Goal: Task Accomplishment & Management: Complete application form

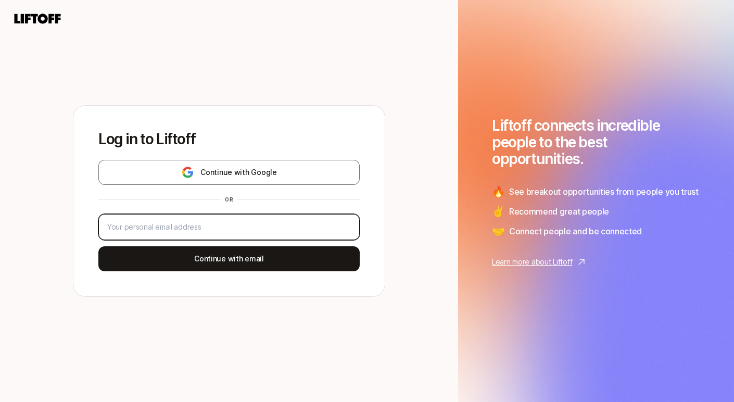
click at [198, 231] on input "email" at bounding box center [229, 227] width 244 height 12
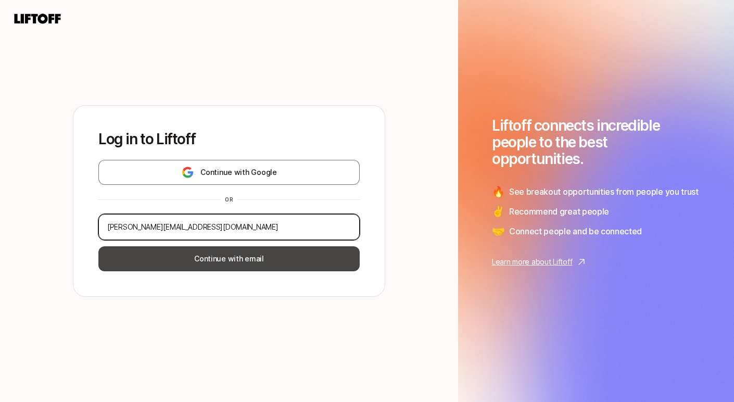
type input "[PERSON_NAME][EMAIL_ADDRESS][DOMAIN_NAME]"
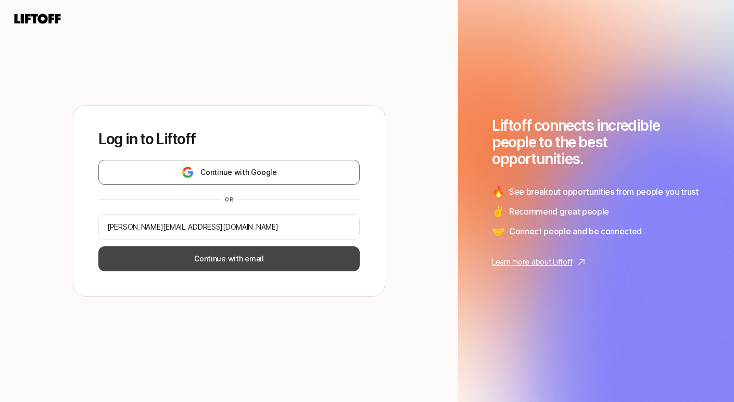
click at [208, 253] on button "Continue with email" at bounding box center [228, 258] width 261 height 25
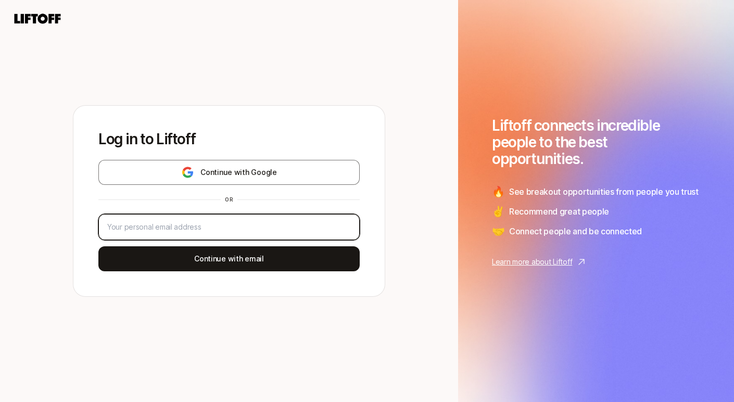
click at [165, 228] on input "email" at bounding box center [229, 227] width 244 height 12
type input "[PERSON_NAME][EMAIL_ADDRESS][DOMAIN_NAME]"
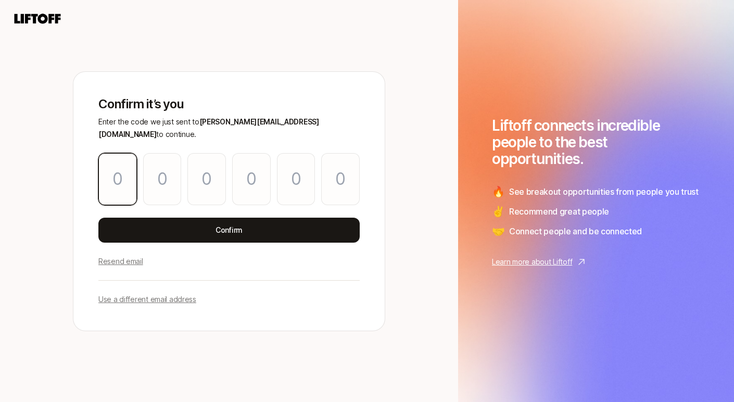
type input "0"
type input "8"
type input "3"
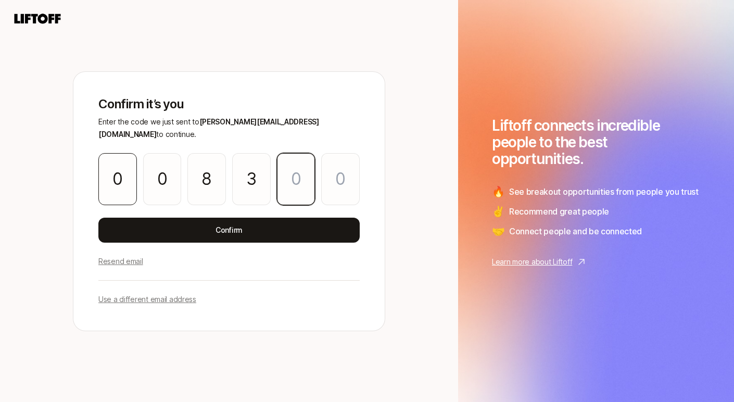
type input "9"
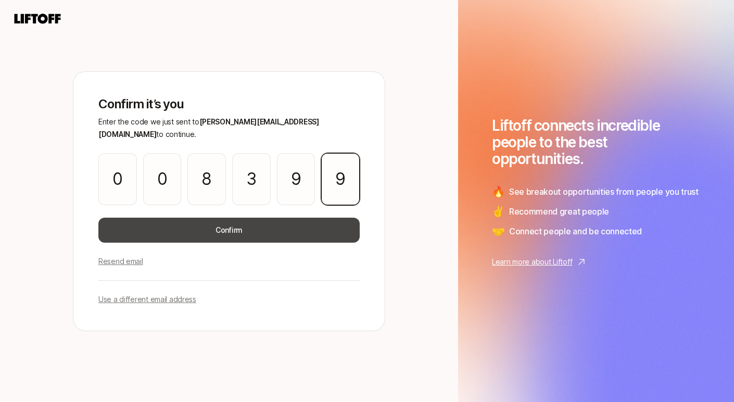
type input "9"
click at [150, 221] on button "Confirm" at bounding box center [228, 229] width 261 height 25
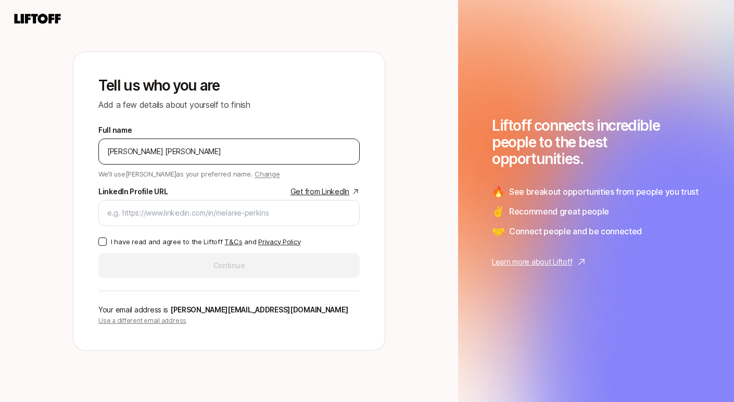
type input "Allison Baum Gates"
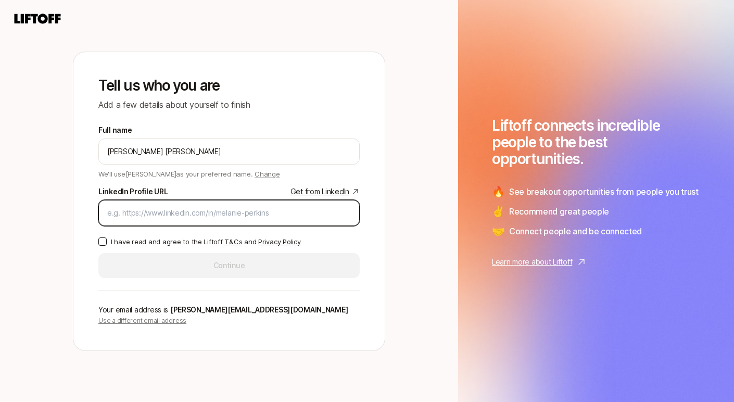
click at [284, 210] on input "LinkedIn Profile URL Get from LinkedIn" at bounding box center [229, 213] width 244 height 12
paste input "https://www.linkedin.com/in/allisonbaumgates/"
type input "https://www.linkedin.com/in/allisonbaumgates/"
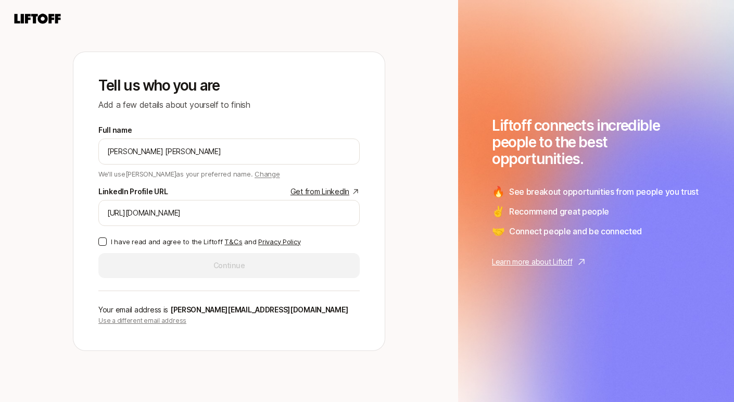
drag, startPoint x: 101, startPoint y: 243, endPoint x: 108, endPoint y: 242, distance: 6.8
click at [101, 243] on button "I have read and agree to the Liftoff T&Cs and Privacy Policy" at bounding box center [102, 241] width 8 height 8
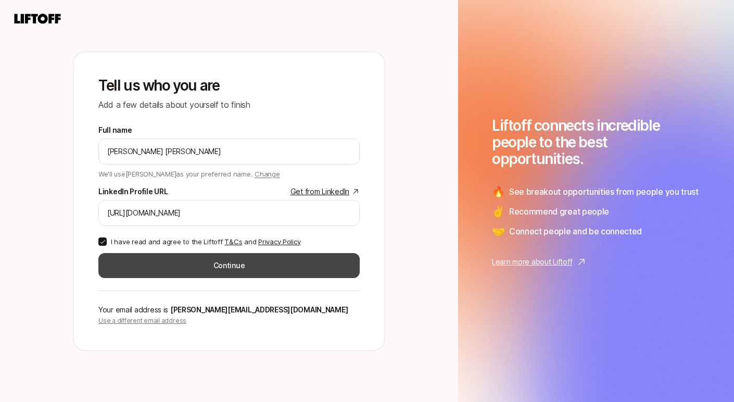
click at [173, 267] on button "Continue" at bounding box center [228, 265] width 261 height 25
